Goal: Information Seeking & Learning: Learn about a topic

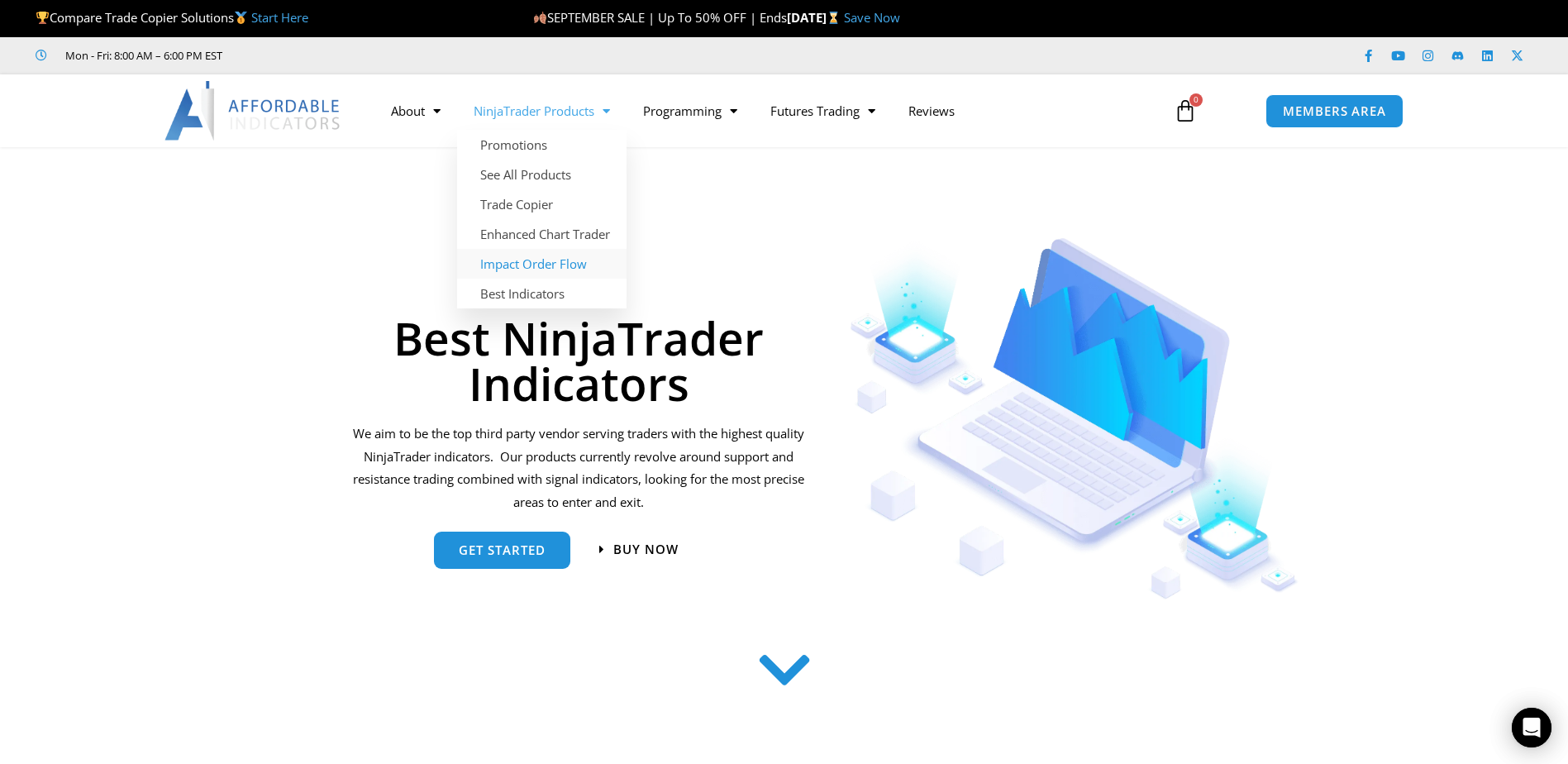
click at [536, 261] on link "Impact Order Flow" at bounding box center [542, 263] width 170 height 29
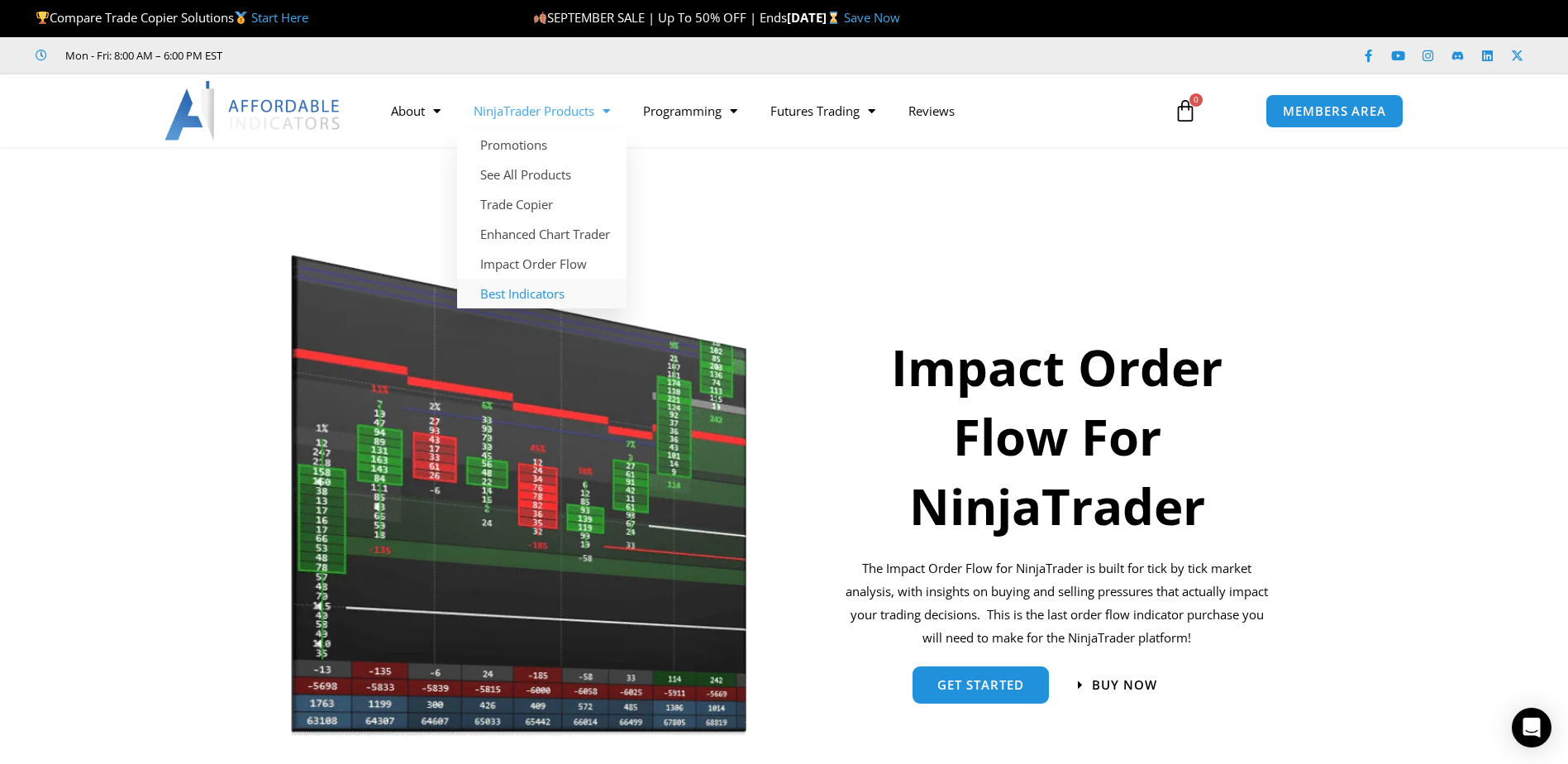
click at [512, 292] on link "Best Indicators" at bounding box center [542, 293] width 170 height 29
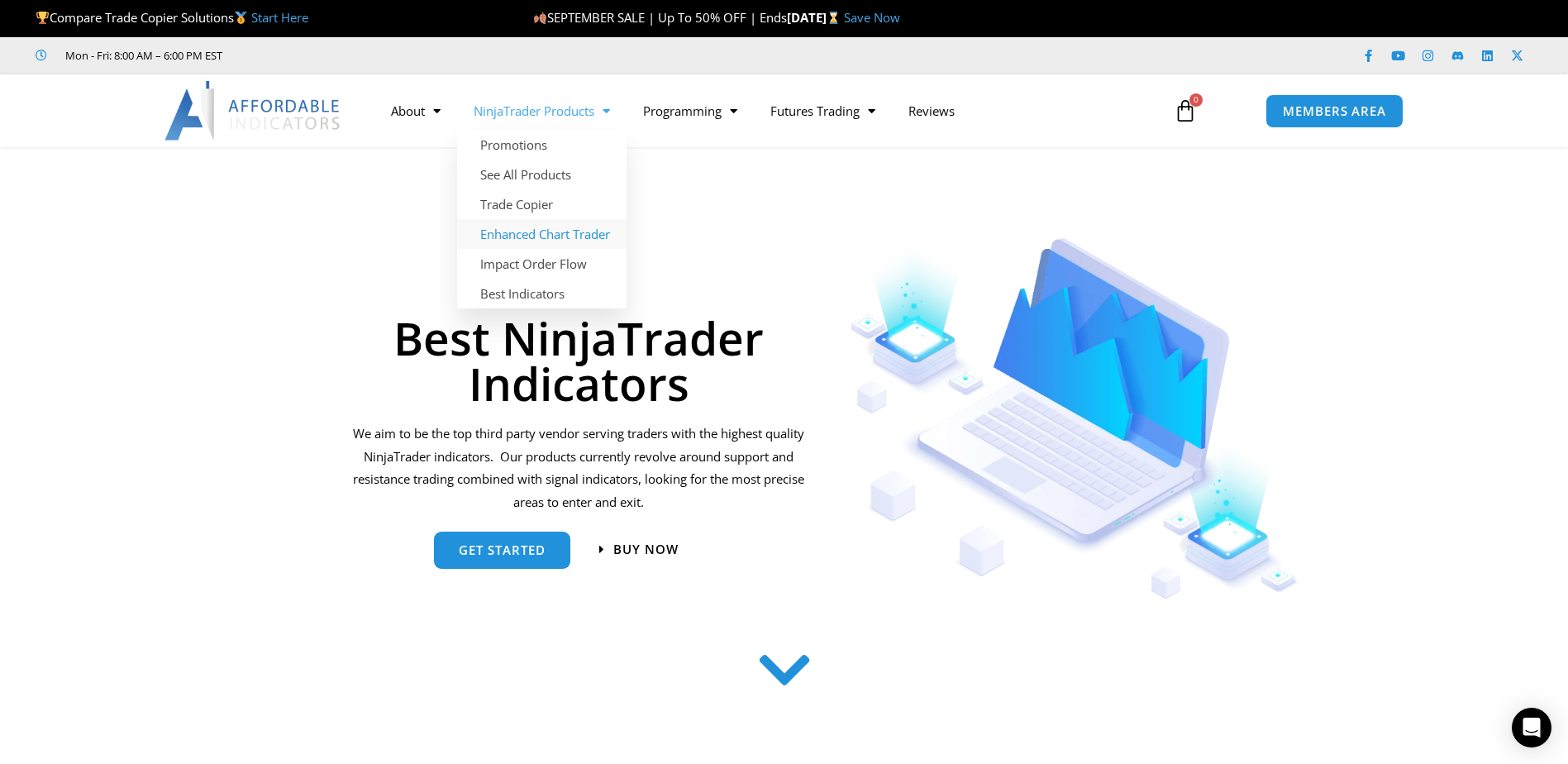
click at [557, 234] on link "Enhanced Chart Trader" at bounding box center [542, 233] width 170 height 29
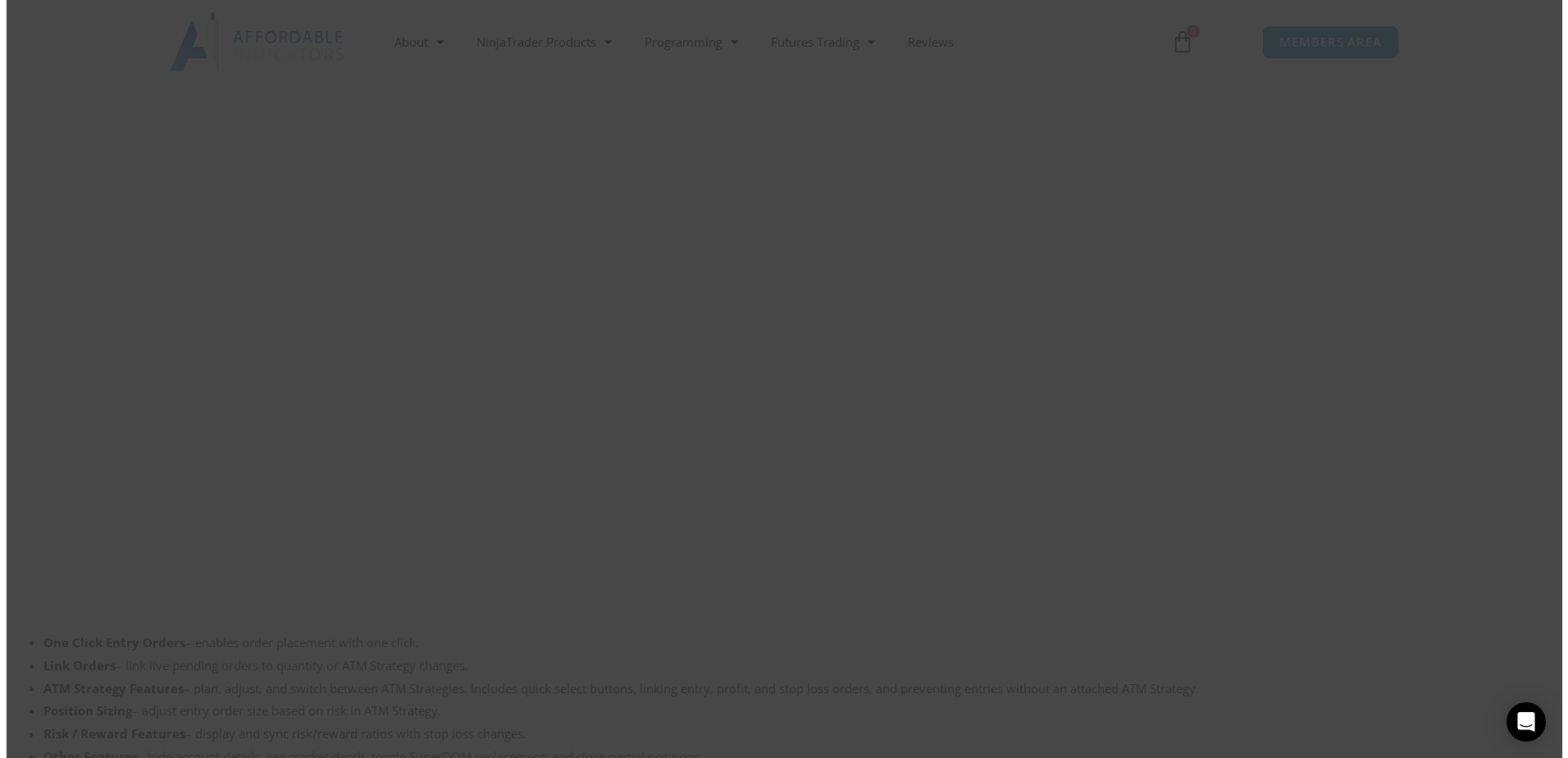
scroll to position [3370, 0]
